Goal: Task Accomplishment & Management: Complete application form

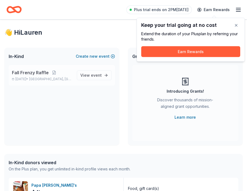
click at [46, 76] on div "Fall Frenzy Raffle [DATE] • [GEOGRAPHIC_DATA], [GEOGRAPHIC_DATA]" at bounding box center [42, 75] width 61 height 12
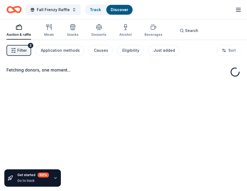
click at [101, 74] on div "Fetching donors, one moment..." at bounding box center [123, 72] width 234 height 13
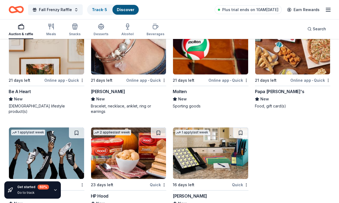
scroll to position [5904, 0]
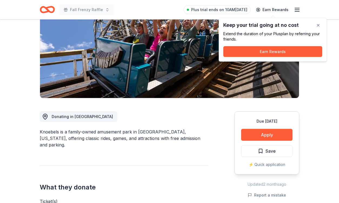
scroll to position [69, 0]
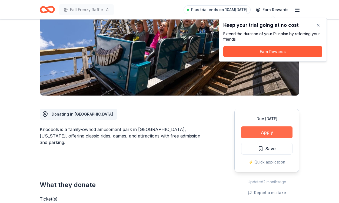
click at [272, 132] on button "Apply" at bounding box center [266, 132] width 51 height 12
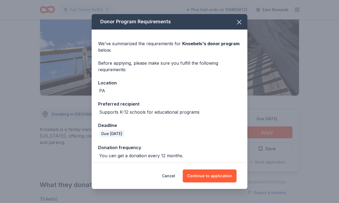
scroll to position [2, 0]
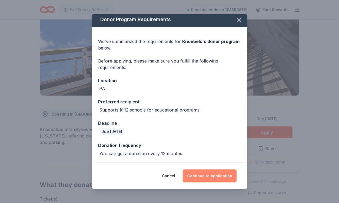
click at [207, 175] on button "Continue to application" at bounding box center [210, 175] width 54 height 13
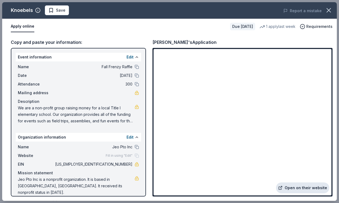
click at [298, 190] on link "Open on their website" at bounding box center [302, 187] width 53 height 11
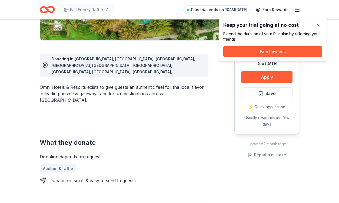
scroll to position [125, 0]
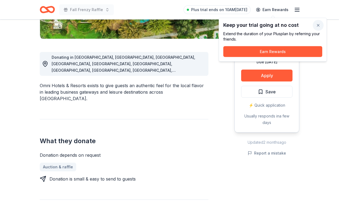
click at [318, 24] on button "button" at bounding box center [318, 25] width 11 height 11
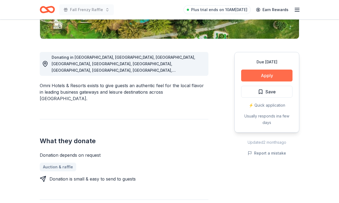
click at [265, 76] on button "Apply" at bounding box center [266, 75] width 51 height 12
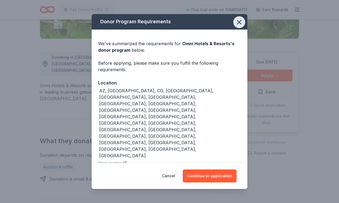
click at [239, 24] on icon "button" at bounding box center [239, 22] width 4 height 4
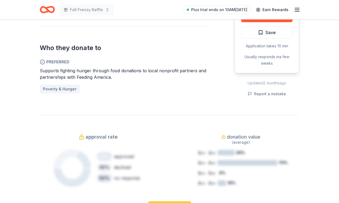
scroll to position [287, 0]
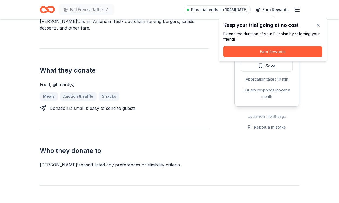
scroll to position [177, 0]
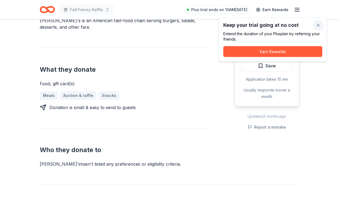
click at [317, 24] on button "button" at bounding box center [318, 25] width 11 height 11
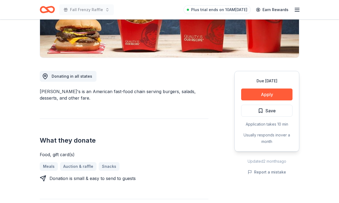
scroll to position [106, 0]
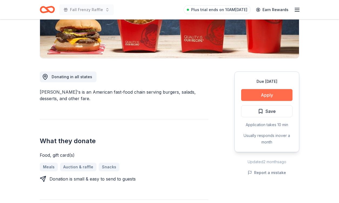
click at [283, 94] on button "Apply" at bounding box center [266, 95] width 51 height 12
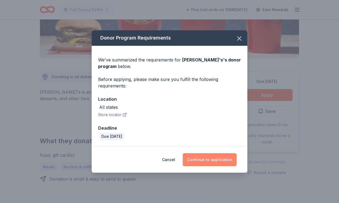
click at [209, 164] on button "Continue to application" at bounding box center [210, 159] width 54 height 13
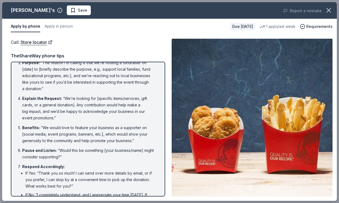
scroll to position [0, 0]
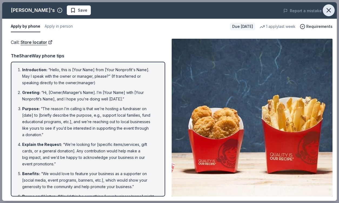
click at [326, 10] on icon "button" at bounding box center [329, 10] width 8 height 8
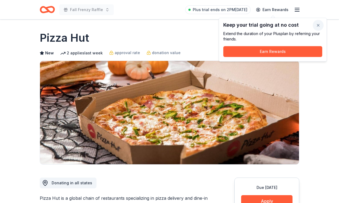
click at [318, 24] on button "button" at bounding box center [318, 25] width 11 height 11
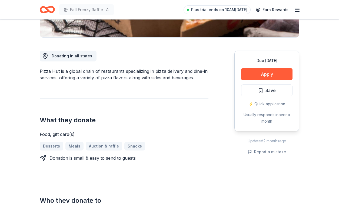
scroll to position [139, 0]
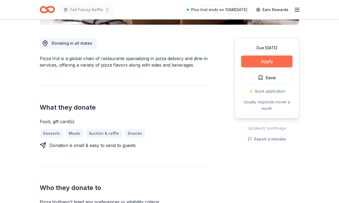
click at [255, 64] on button "Apply" at bounding box center [266, 61] width 51 height 12
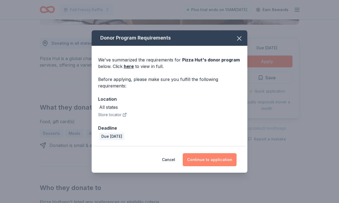
click at [205, 158] on button "Continue to application" at bounding box center [210, 159] width 54 height 13
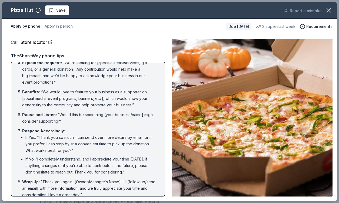
scroll to position [0, 0]
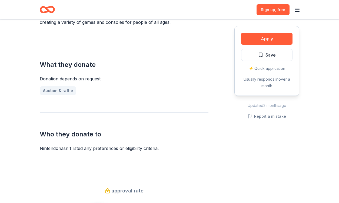
scroll to position [184, 0]
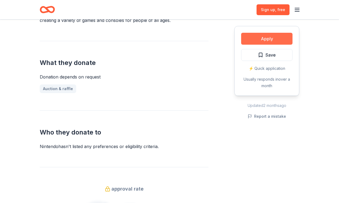
click at [281, 39] on button "Apply" at bounding box center [266, 39] width 51 height 12
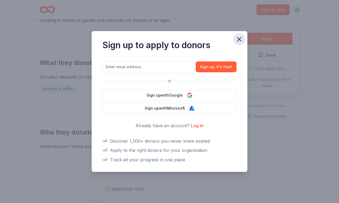
click at [240, 40] on icon "button" at bounding box center [239, 39] width 4 height 4
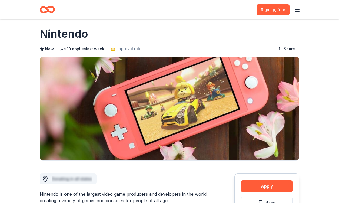
scroll to position [5, 0]
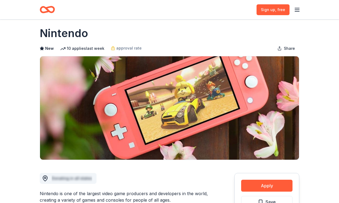
click at [296, 8] on line "button" at bounding box center [297, 8] width 4 height 0
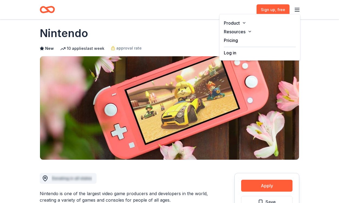
click at [231, 54] on button "Log in" at bounding box center [230, 52] width 12 height 6
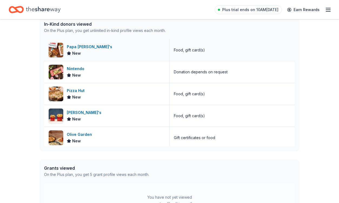
scroll to position [149, 0]
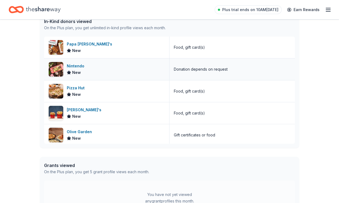
click at [77, 69] on div "Nintendo" at bounding box center [77, 66] width 20 height 6
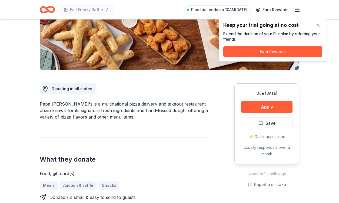
scroll to position [103, 0]
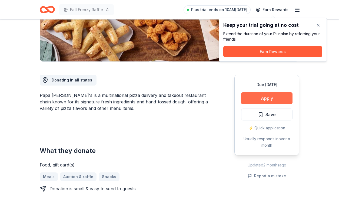
click at [254, 98] on button "Apply" at bounding box center [266, 98] width 51 height 12
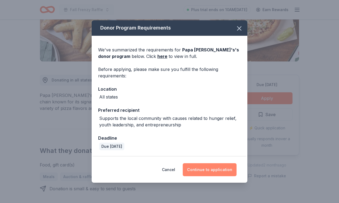
click at [202, 169] on button "Continue to application" at bounding box center [210, 169] width 54 height 13
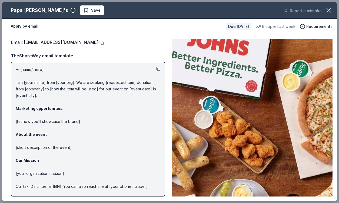
scroll to position [0, 0]
click at [328, 11] on icon "button" at bounding box center [329, 10] width 4 height 4
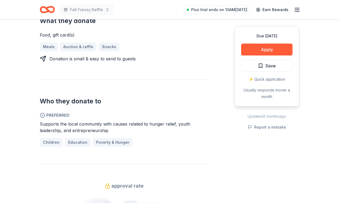
scroll to position [233, 0]
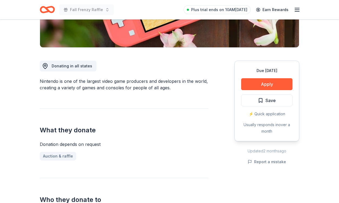
scroll to position [119, 0]
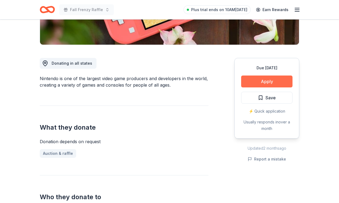
click at [270, 83] on button "Apply" at bounding box center [266, 81] width 51 height 12
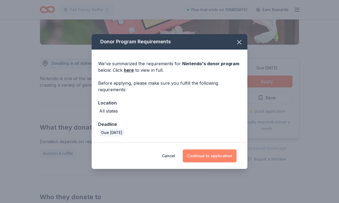
click at [218, 157] on button "Continue to application" at bounding box center [210, 155] width 54 height 13
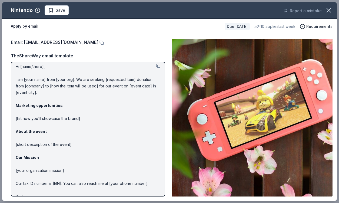
scroll to position [0, 0]
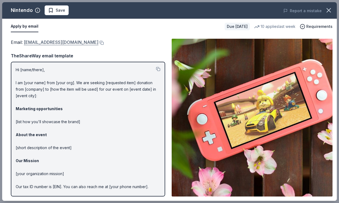
drag, startPoint x: 24, startPoint y: 42, endPoint x: 114, endPoint y: 44, distance: 90.8
click at [98, 44] on span "Email : charitablecontributionrequest@noa.nintendo.com" at bounding box center [55, 41] width 88 height 5
click at [98, 44] on link "charitablecontributionrequest@noa.nintendo.com" at bounding box center [61, 42] width 75 height 7
drag, startPoint x: 14, startPoint y: 68, endPoint x: 61, endPoint y: 104, distance: 58.9
click at [61, 104] on div "Hi [name/there], I am [your name] from [your org]. We are seeking [requested it…" at bounding box center [88, 129] width 154 height 135
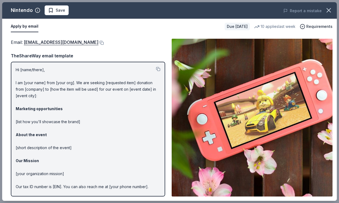
drag, startPoint x: 16, startPoint y: 70, endPoint x: 51, endPoint y: 73, distance: 35.2
click at [51, 73] on p "Hi [name/there], I am [your name] from [your org]. We are seeking [requested it…" at bounding box center [88, 137] width 145 height 143
click at [159, 68] on button at bounding box center [158, 69] width 4 height 4
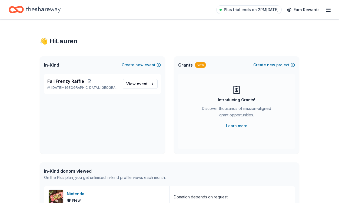
click at [328, 8] on icon "button" at bounding box center [328, 9] width 6 height 6
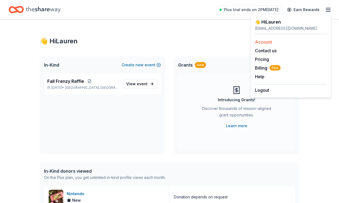
click at [266, 43] on link "Account" at bounding box center [263, 41] width 17 height 5
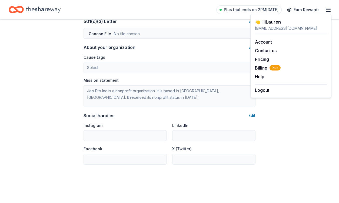
scroll to position [338, 0]
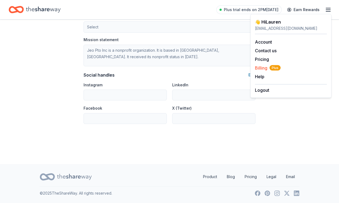
click at [263, 68] on span "Billing Plus" at bounding box center [268, 68] width 26 height 6
